Goal: Information Seeking & Learning: Learn about a topic

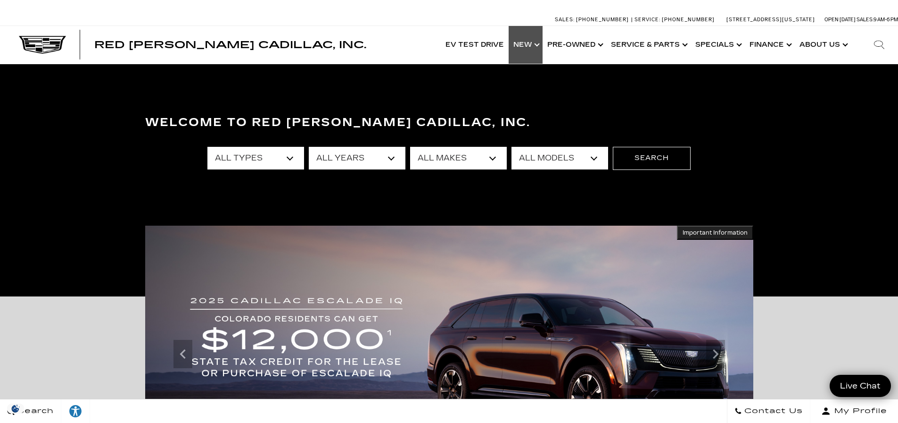
click at [539, 48] on link "Show New" at bounding box center [526, 45] width 34 height 38
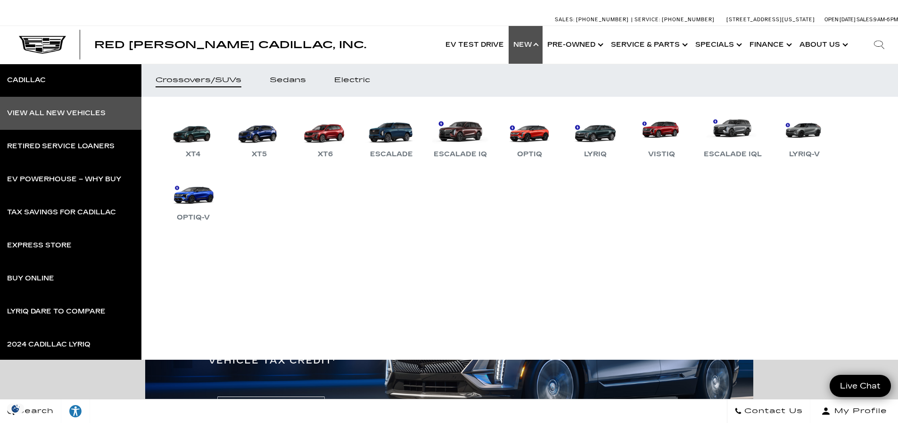
click at [24, 110] on div "View All New Vehicles" at bounding box center [56, 113] width 99 height 7
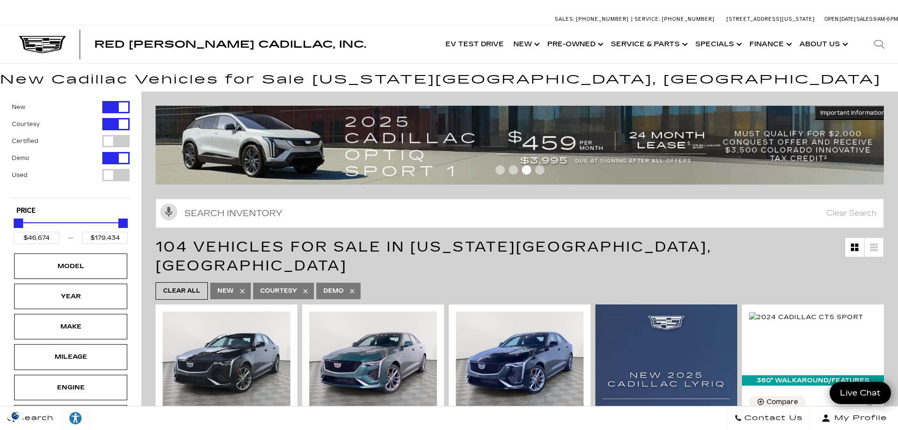
click at [122, 122] on div "Filter by Vehicle Type" at bounding box center [115, 124] width 27 height 12
click at [120, 159] on div "Filter by Vehicle Type" at bounding box center [115, 158] width 27 height 12
type input "$50,049"
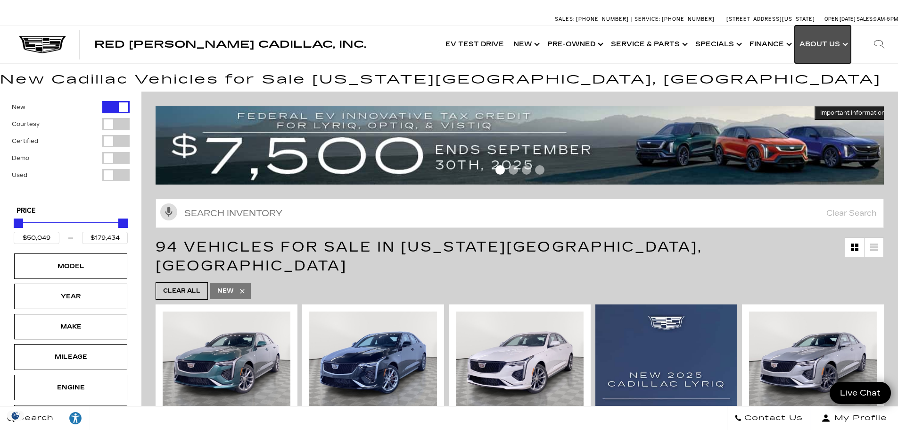
click at [814, 46] on link "Show About Us" at bounding box center [823, 44] width 56 height 38
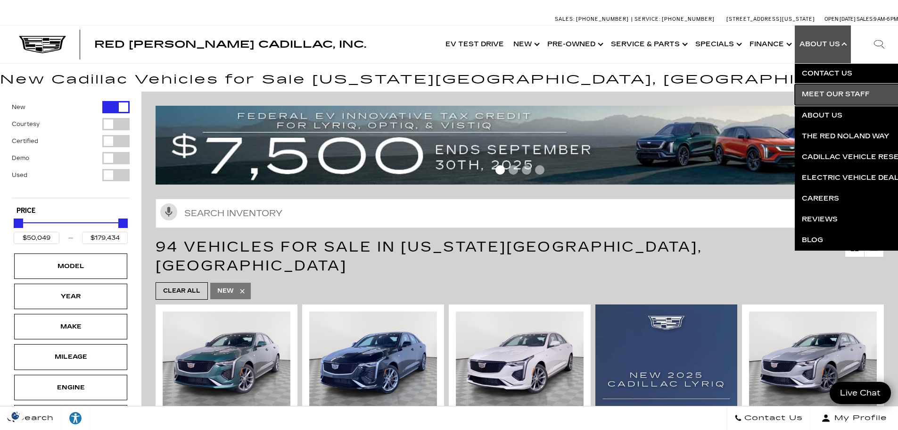
click at [827, 93] on link "Meet Our Staff" at bounding box center [909, 94] width 228 height 21
